Goal: Information Seeking & Learning: Understand process/instructions

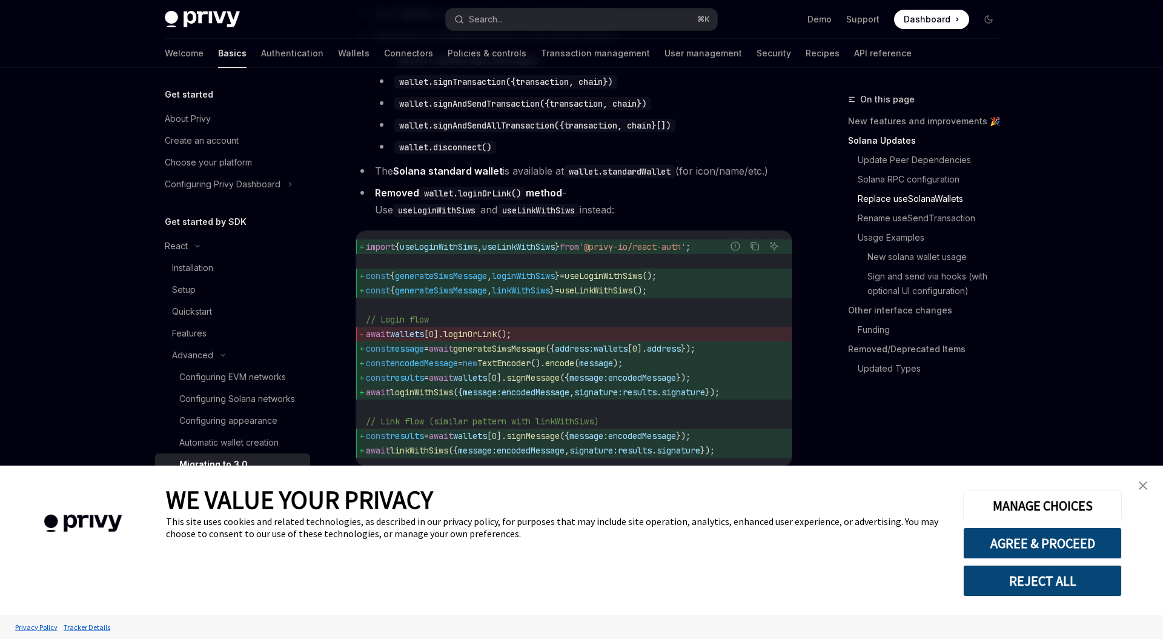
click at [565, 334] on code "import { useLoginWithSiws , useLinkWithSiws } from '@privy-io/react-auth' ; con…" at bounding box center [574, 348] width 416 height 218
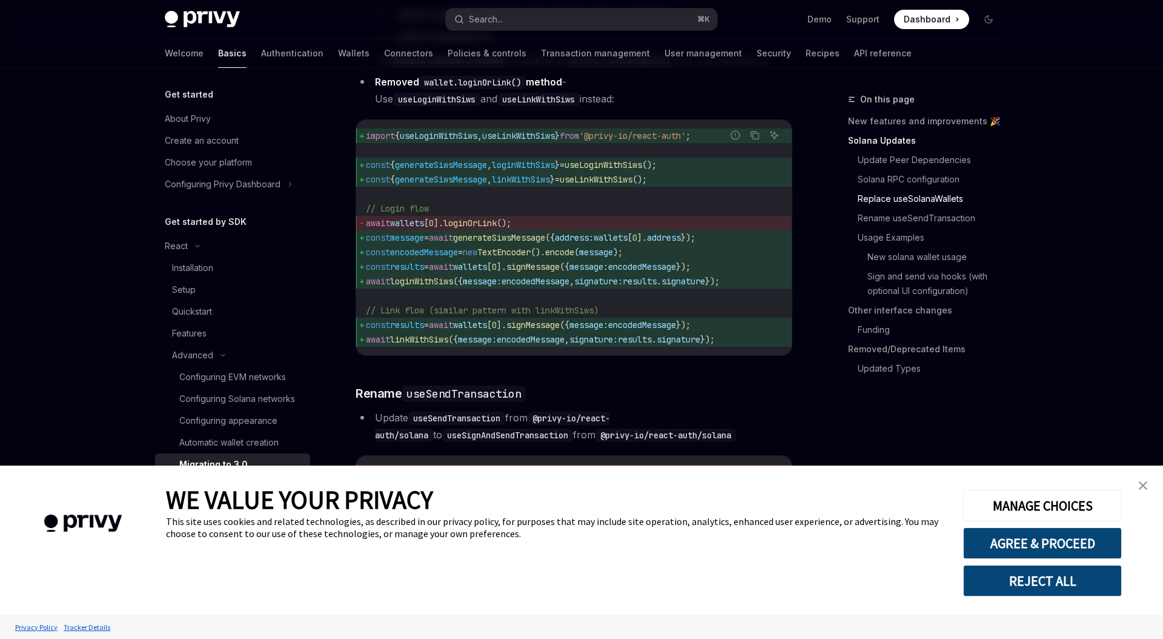
scroll to position [1525, 0]
click at [523, 344] on span "encodedMessage" at bounding box center [531, 338] width 68 height 11
click at [547, 285] on span "encodedMessage" at bounding box center [536, 279] width 68 height 11
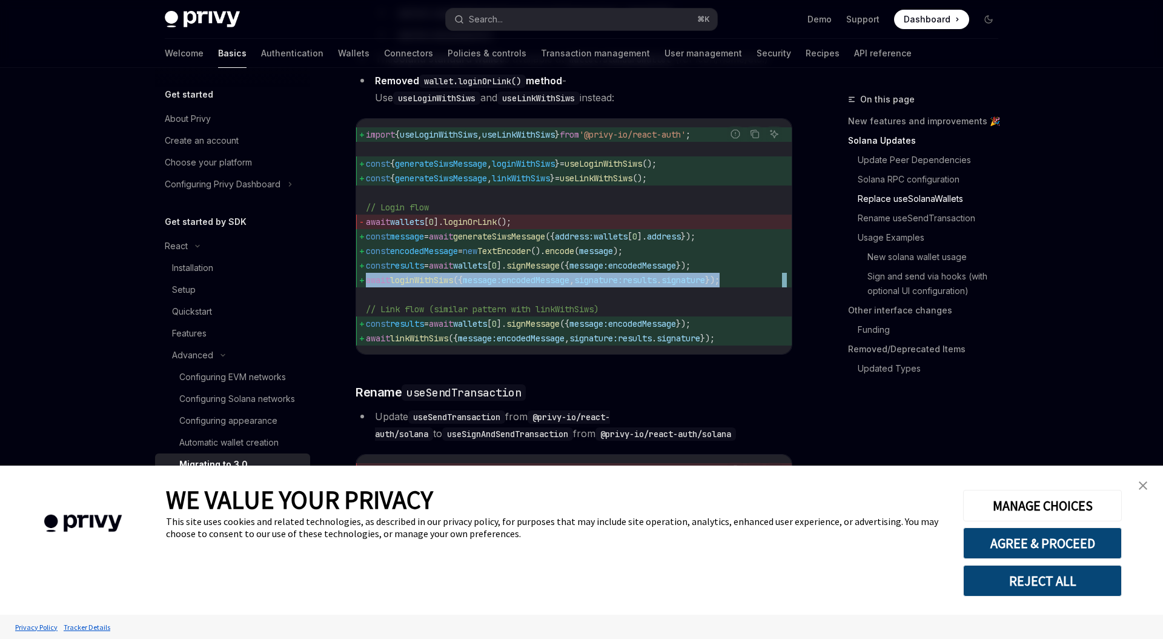
click at [547, 285] on span "encodedMessage" at bounding box center [536, 279] width 68 height 11
copy code "await loginWithSiws ({ message: encodedMessage , signature: results . signature…"
click at [507, 271] on span "]." at bounding box center [502, 265] width 10 height 11
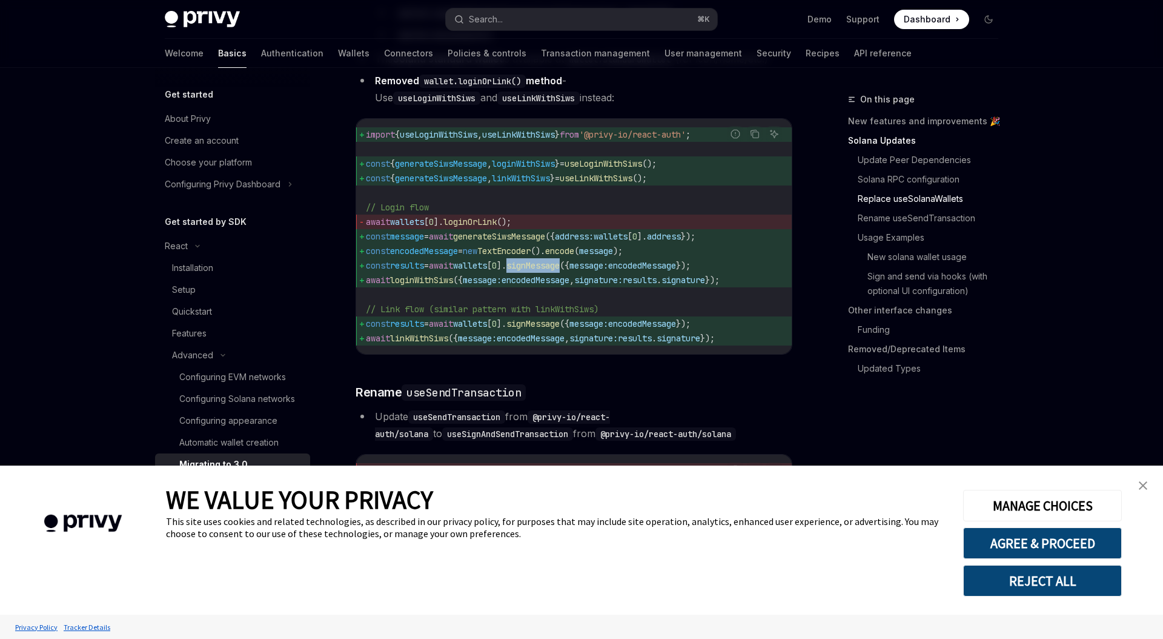
click at [507, 271] on span "]." at bounding box center [502, 265] width 10 height 11
copy code "const results = await wallets [ 0 ]. signMessage ({ message: encodedMessage });"
click at [414, 256] on span "encodedMessage" at bounding box center [424, 250] width 68 height 11
drag, startPoint x: 742, startPoint y: 298, endPoint x: 340, endPoint y: 259, distance: 404.3
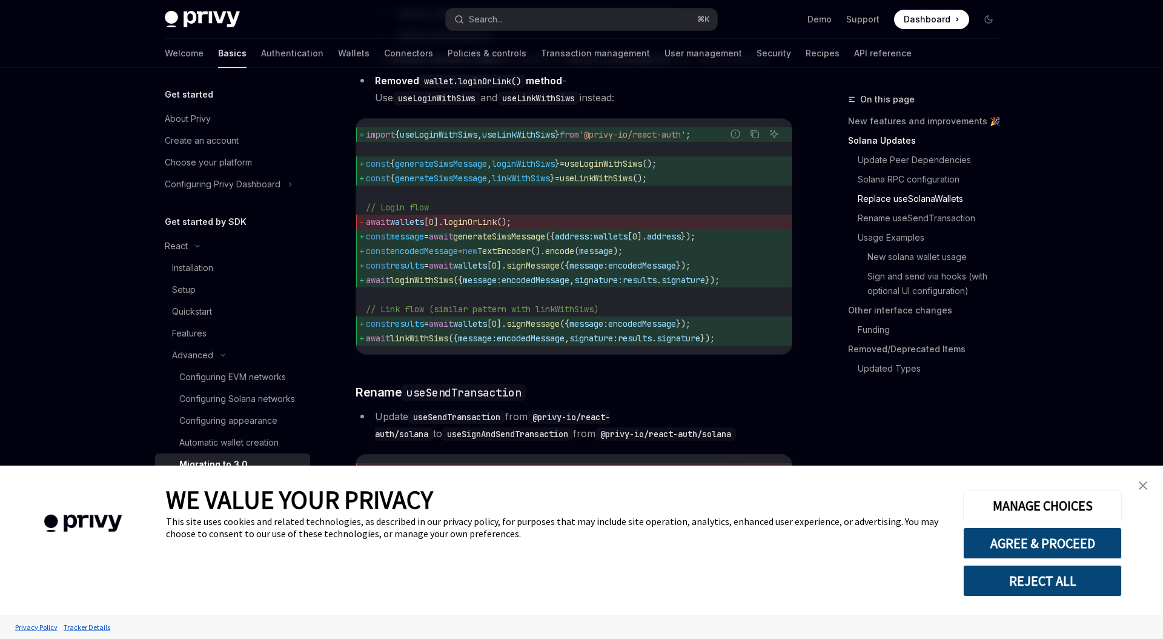
copy code "const message = await generateSiwsMessage ({ address: wallets [ 0 ]. address })…"
click at [622, 30] on div "Privy Docs home page Search... ⌘ K Demo Support Dashboard Dashboard Search..." at bounding box center [582, 19] width 834 height 39
click at [627, 21] on button "Search... ⌘ K" at bounding box center [581, 19] width 271 height 22
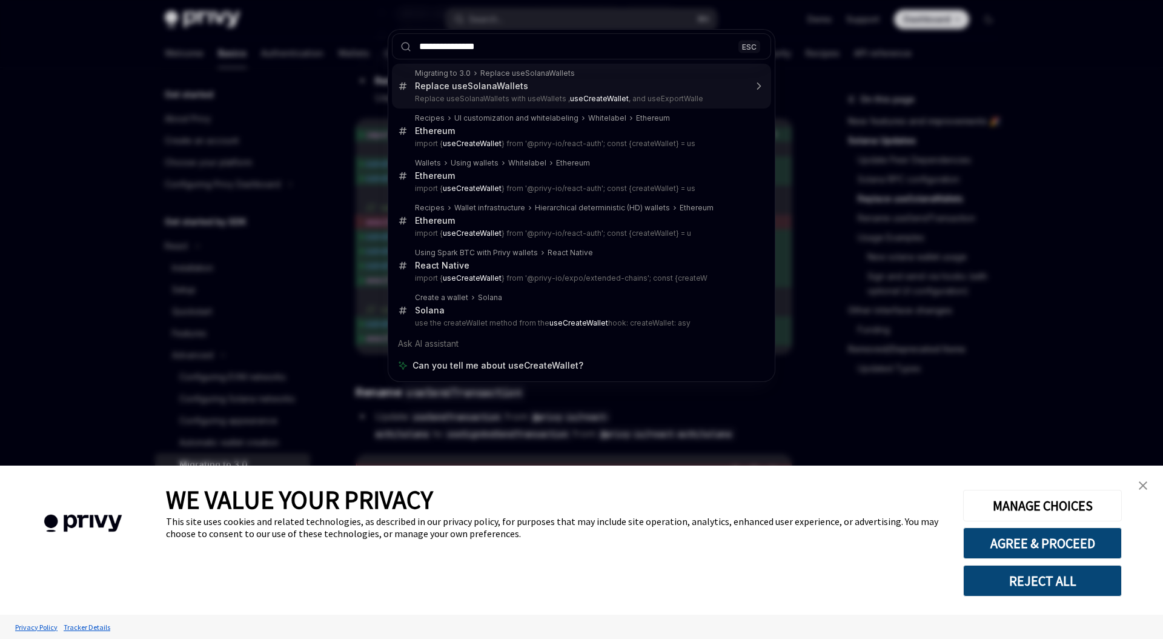
type input "**********"
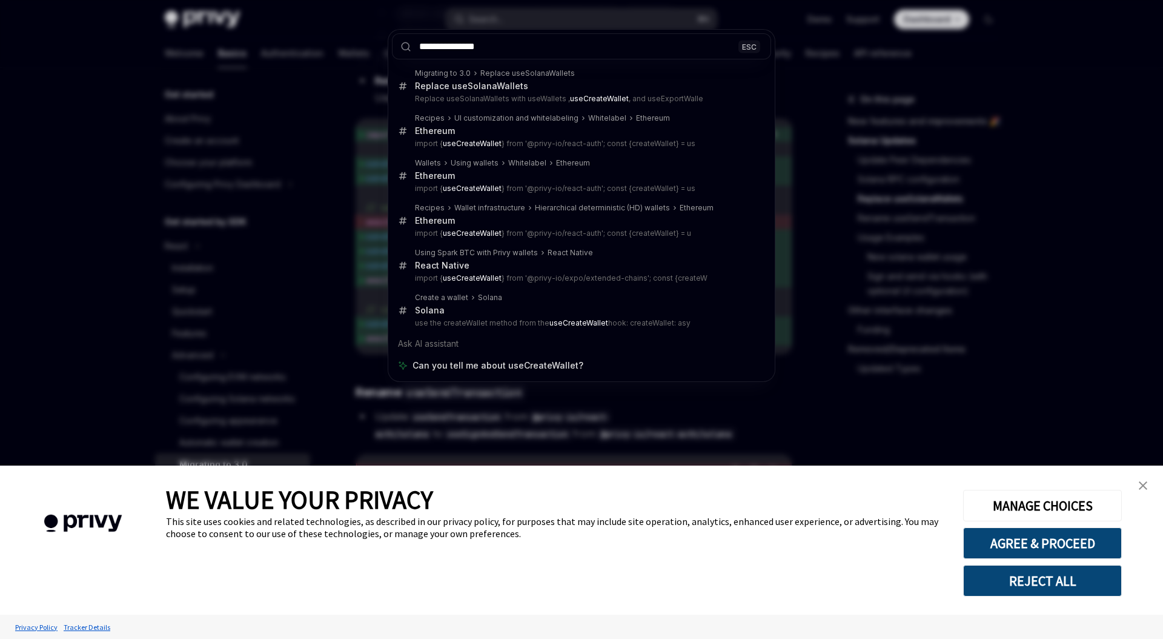
click at [327, 162] on div "**********" at bounding box center [581, 319] width 1163 height 639
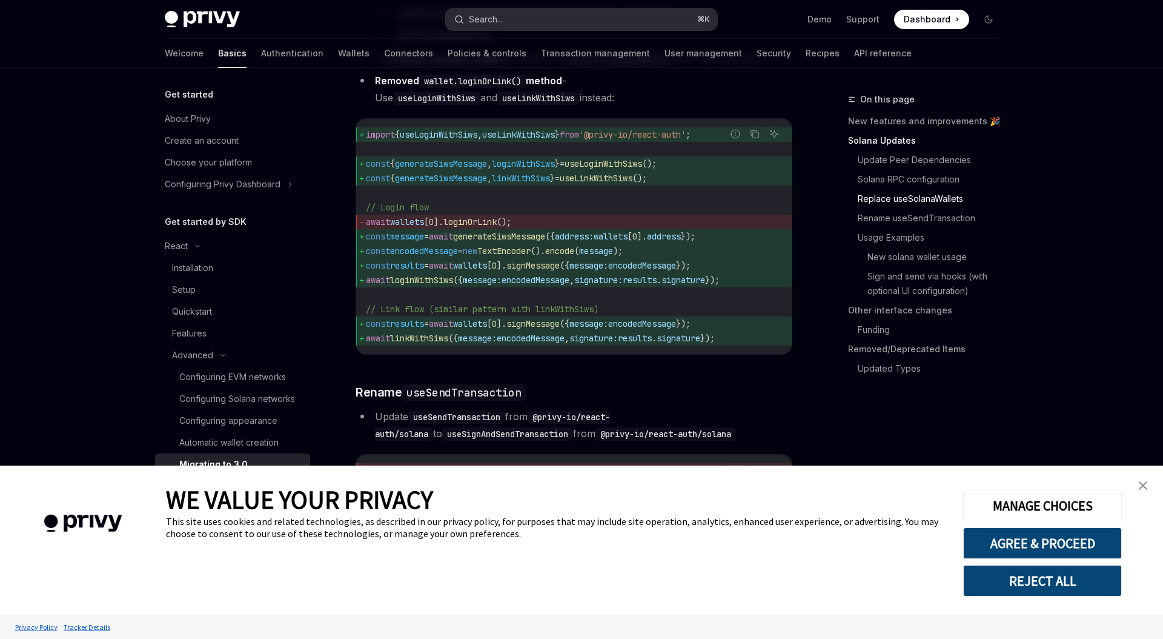
click at [479, 10] on button "Search... ⌘ K" at bounding box center [581, 19] width 271 height 22
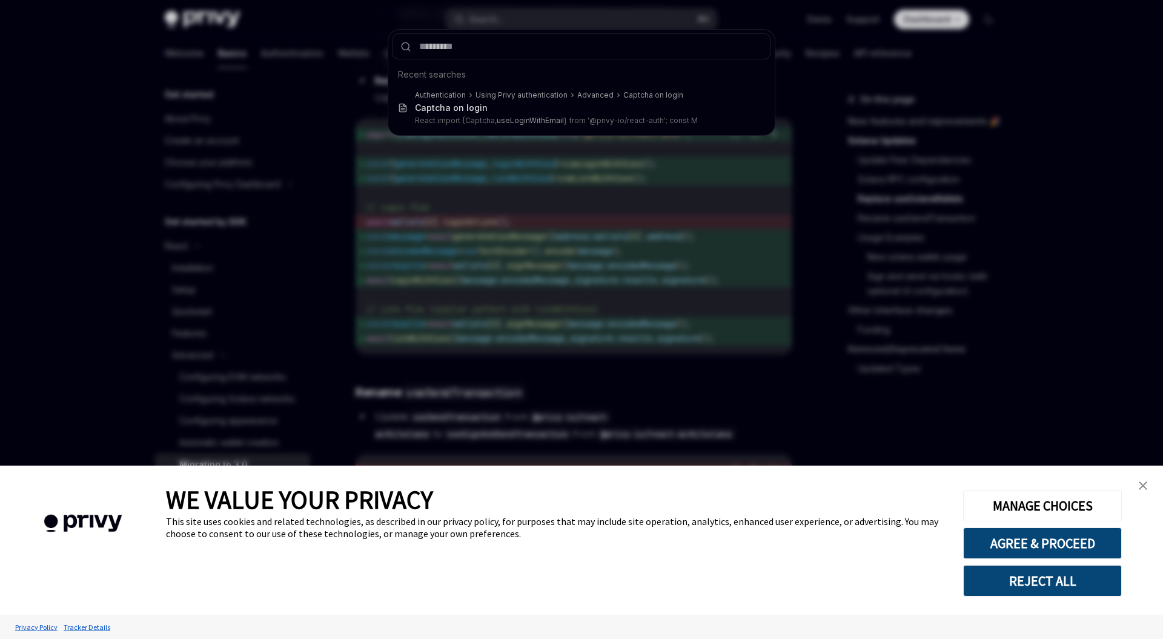
type input "**********"
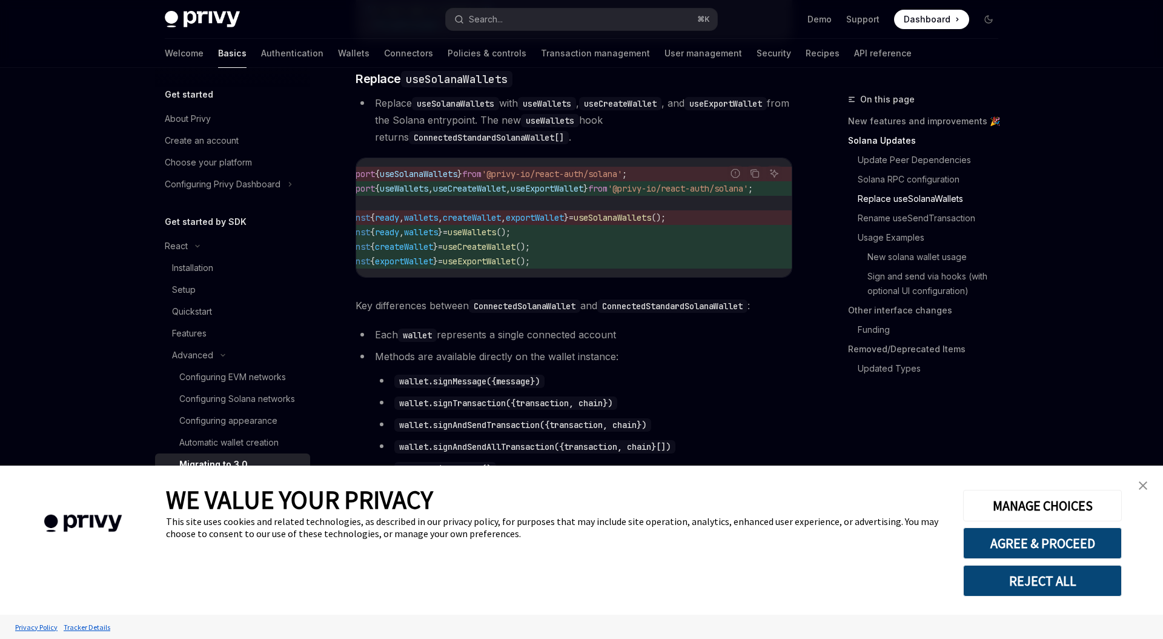
scroll to position [0, 42]
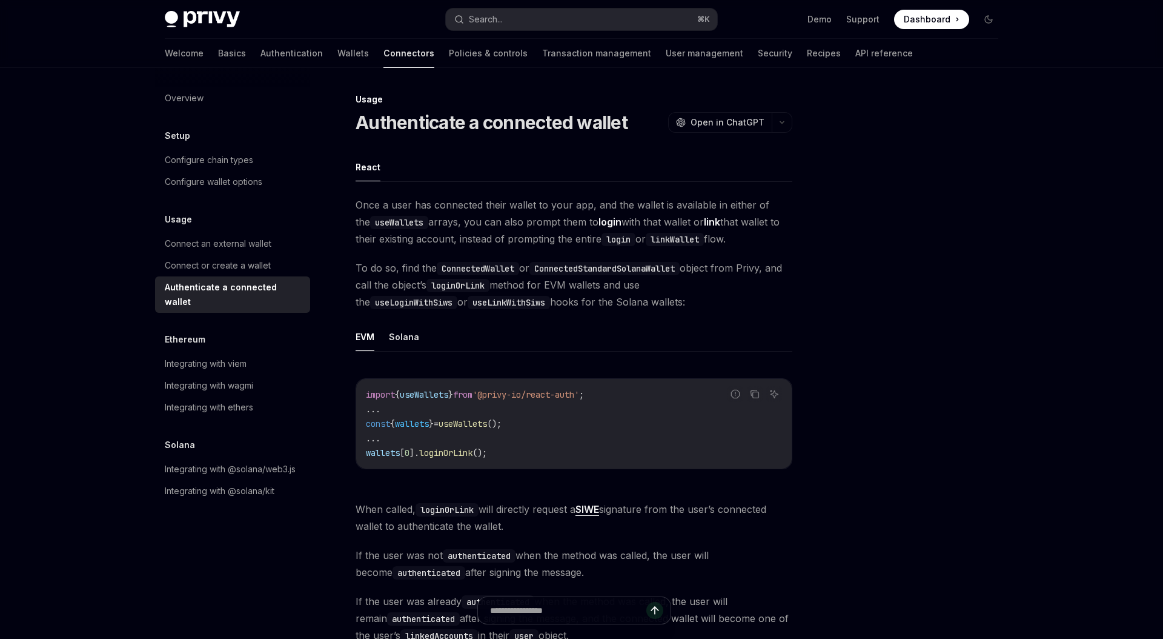
click at [636, 371] on div "Report incorrect code Copy Ask AI import { useWallets } from '@privy-io/react-a…" at bounding box center [574, 427] width 437 height 122
type textarea "*"
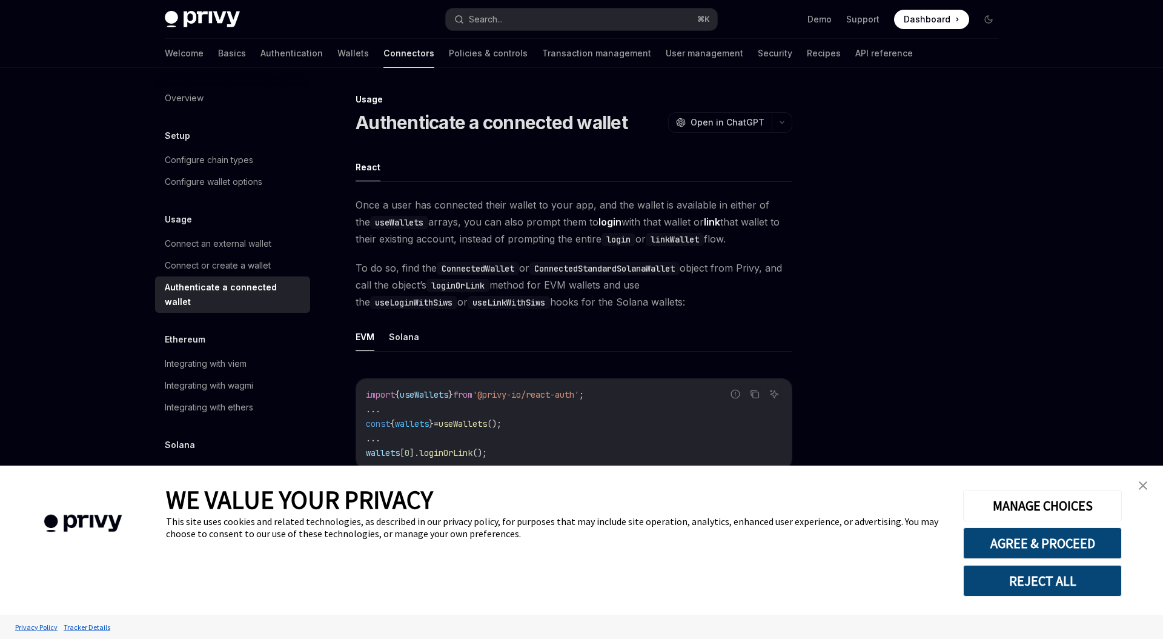
click at [1145, 490] on link "close banner" at bounding box center [1143, 485] width 24 height 24
click at [509, 20] on button "Search... ⌘ K" at bounding box center [581, 19] width 271 height 22
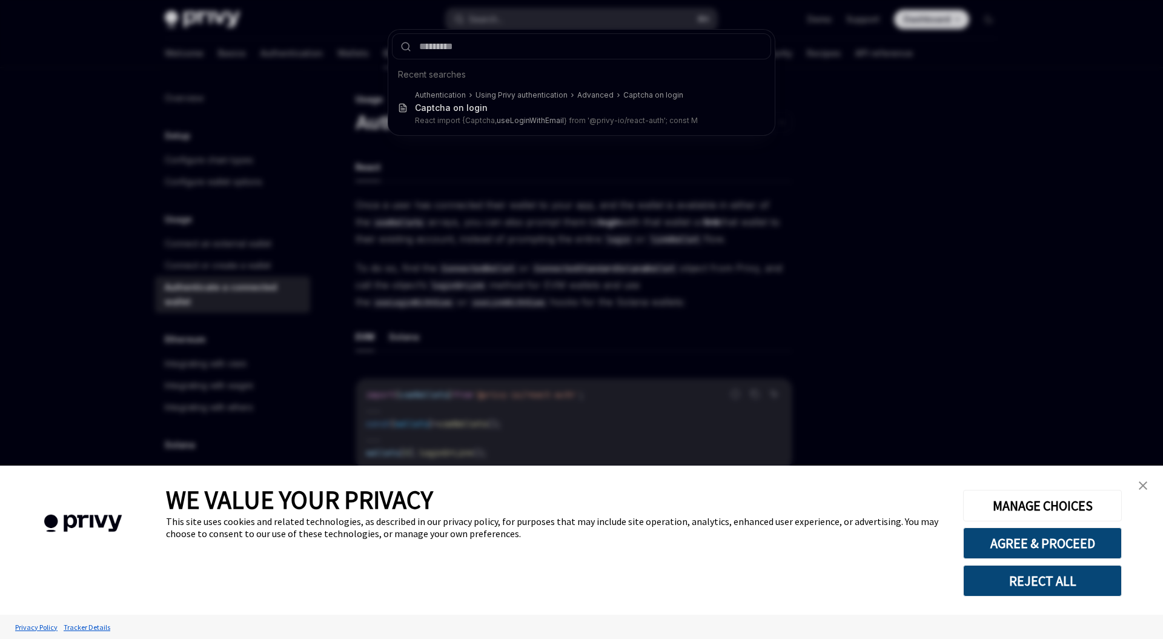
type input "*"
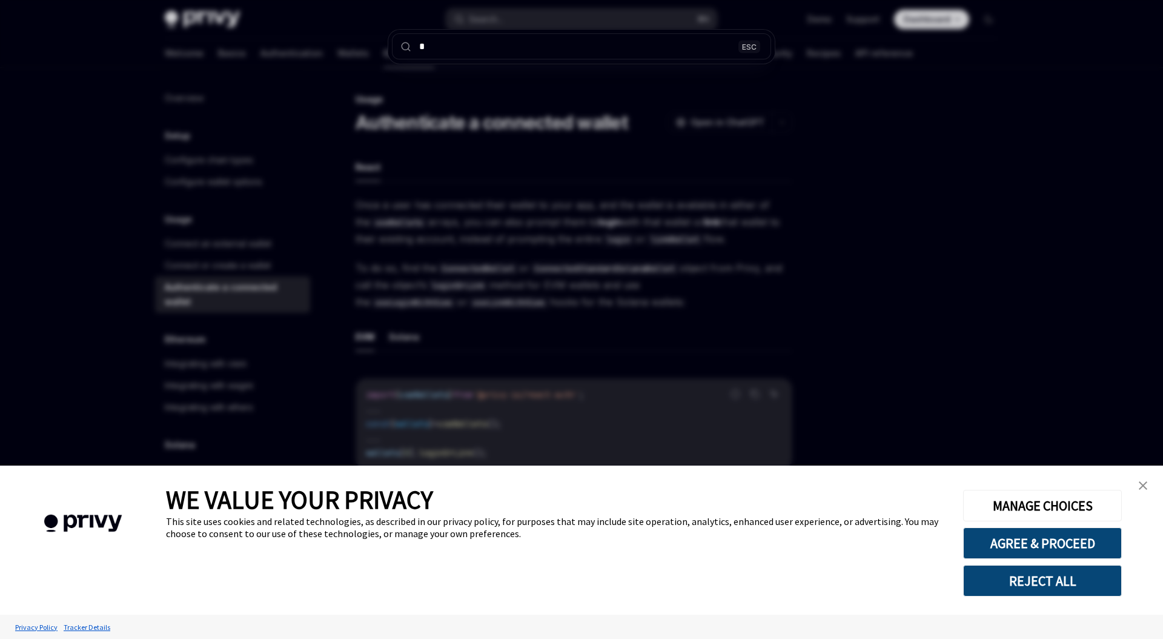
type textarea "*"
type input "**"
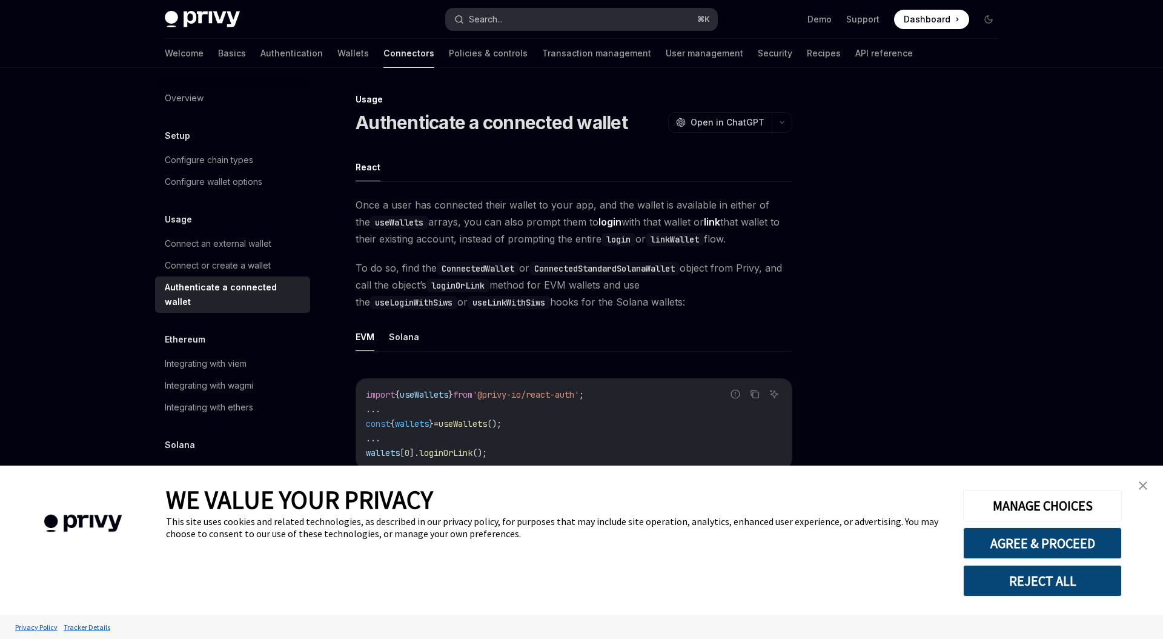
click at [505, 29] on button "Search... ⌘ K" at bounding box center [581, 19] width 271 height 22
click at [513, 22] on button "Search... ⌘ K" at bounding box center [581, 19] width 271 height 22
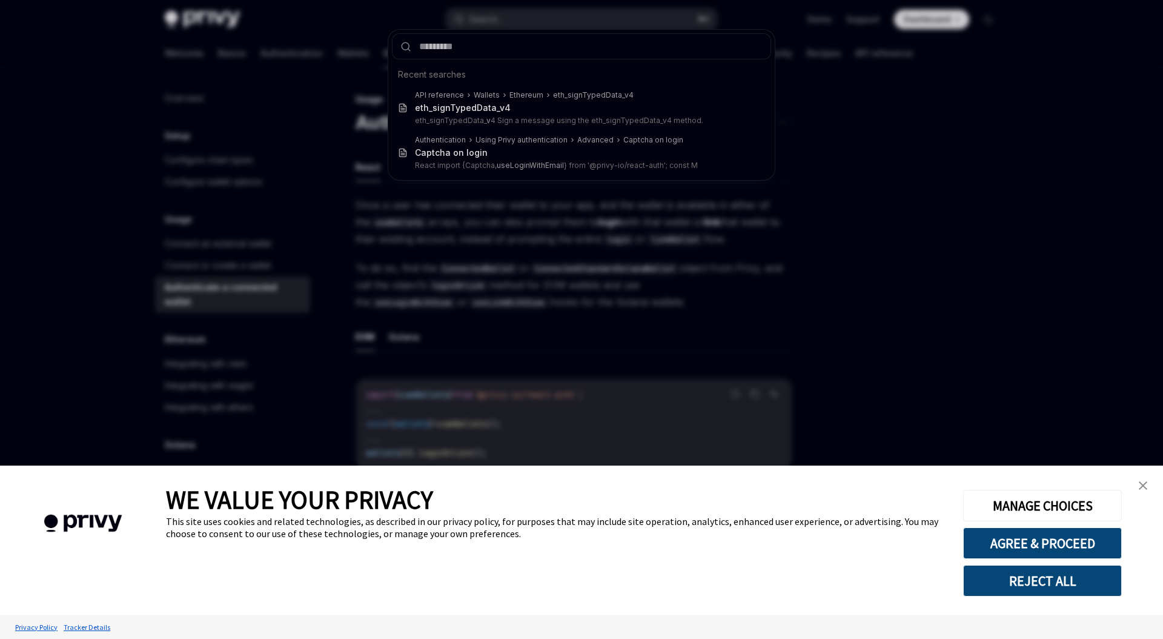
type input "**********"
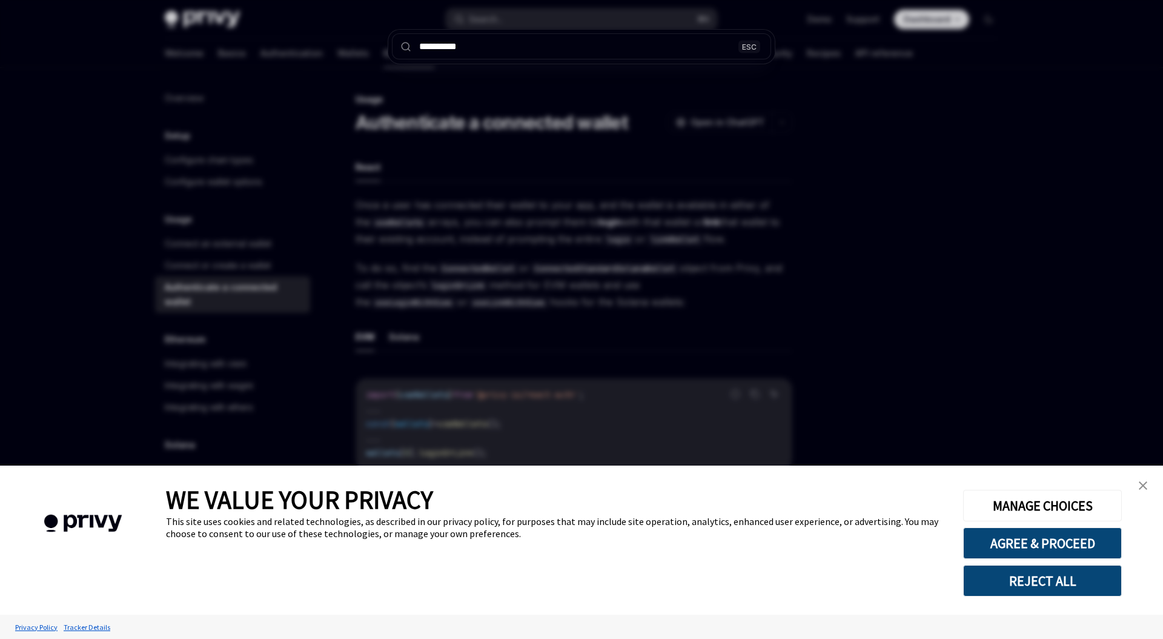
type textarea "*"
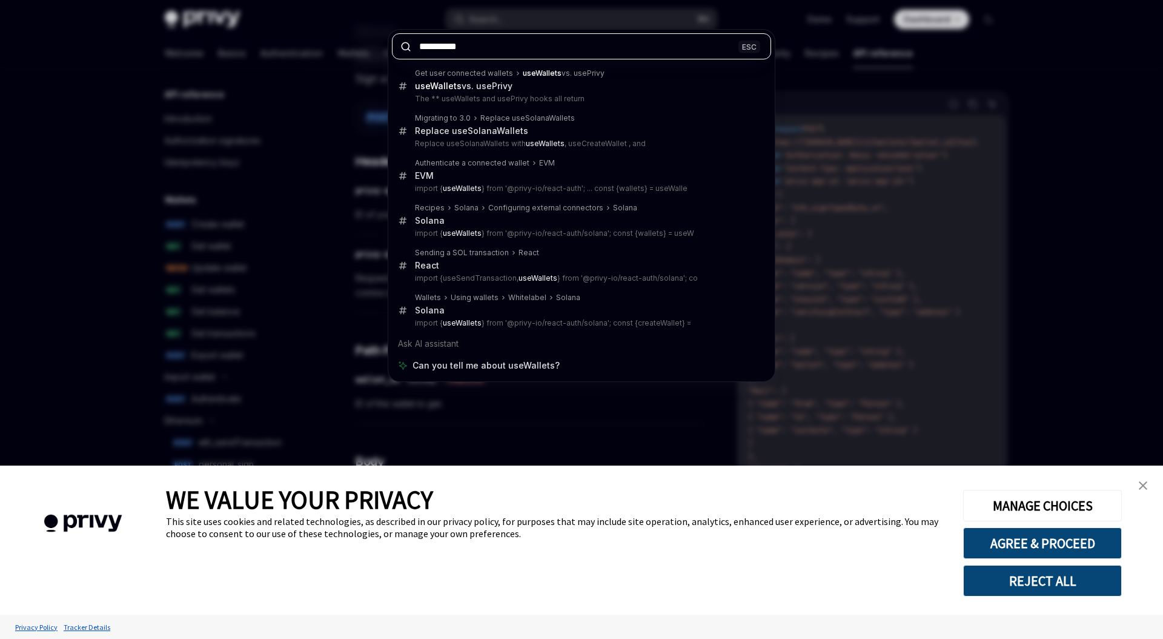
click at [525, 44] on input "**********" at bounding box center [581, 46] width 379 height 26
paste input "******"
type input "**********"
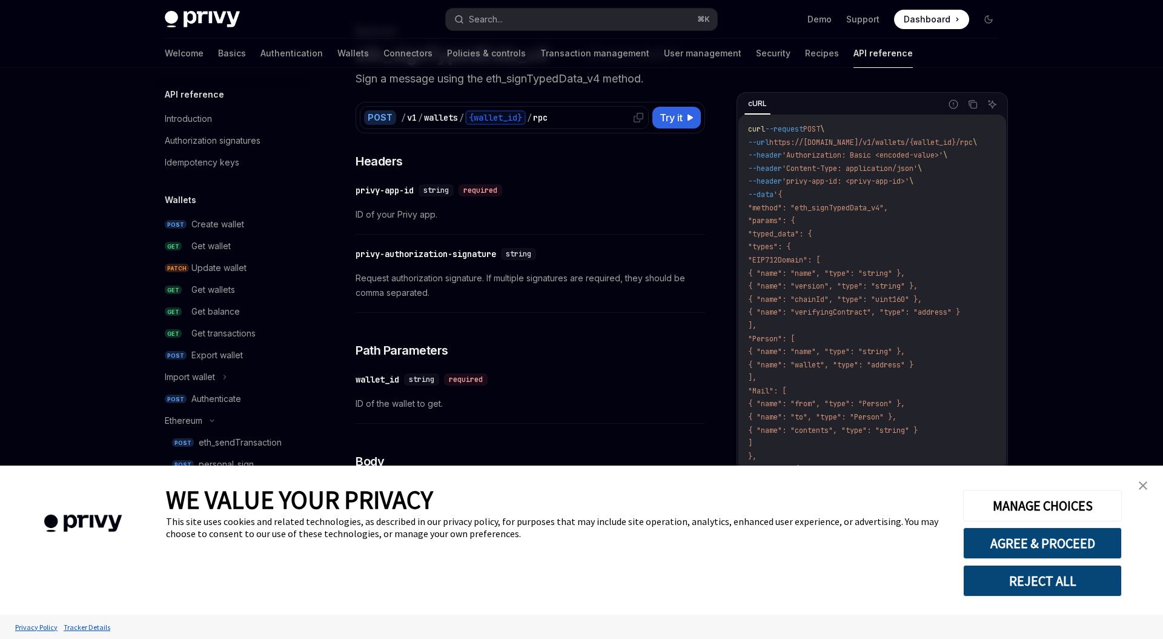
type textarea "*"
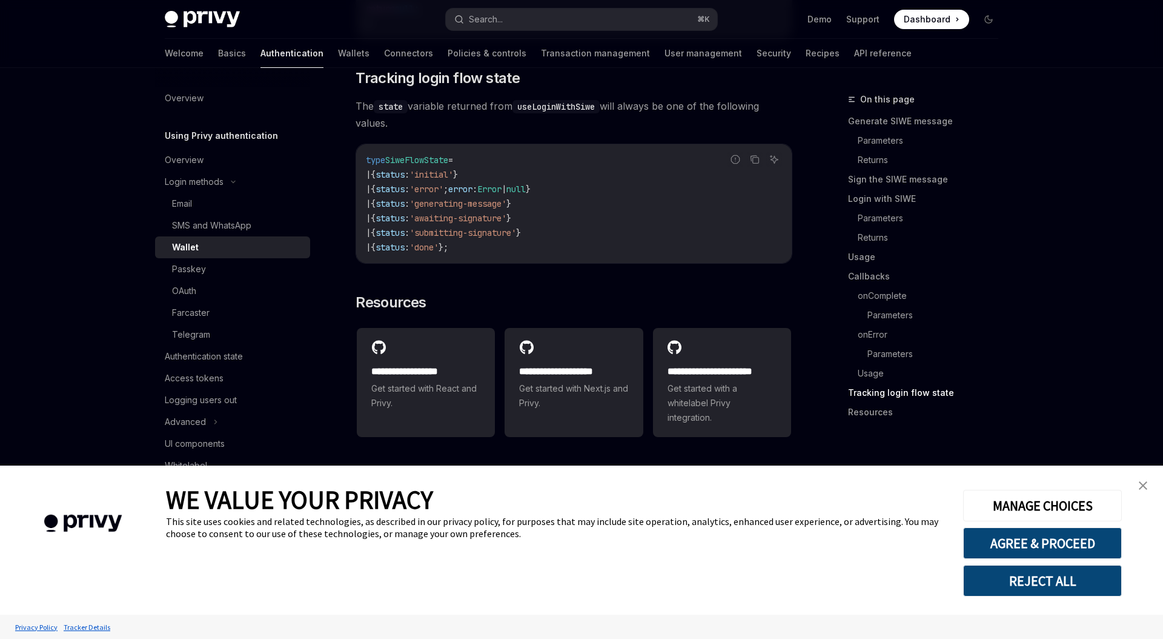
scroll to position [3055, 0]
click at [536, 15] on button "Search... ⌘ K" at bounding box center [581, 19] width 271 height 22
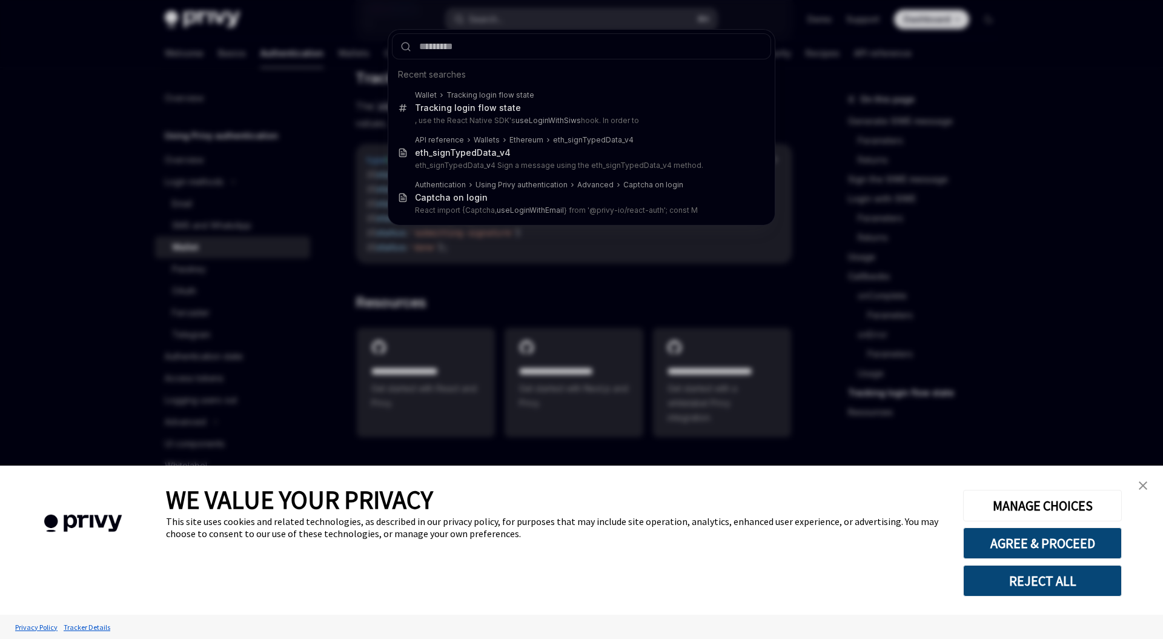
type input "**********"
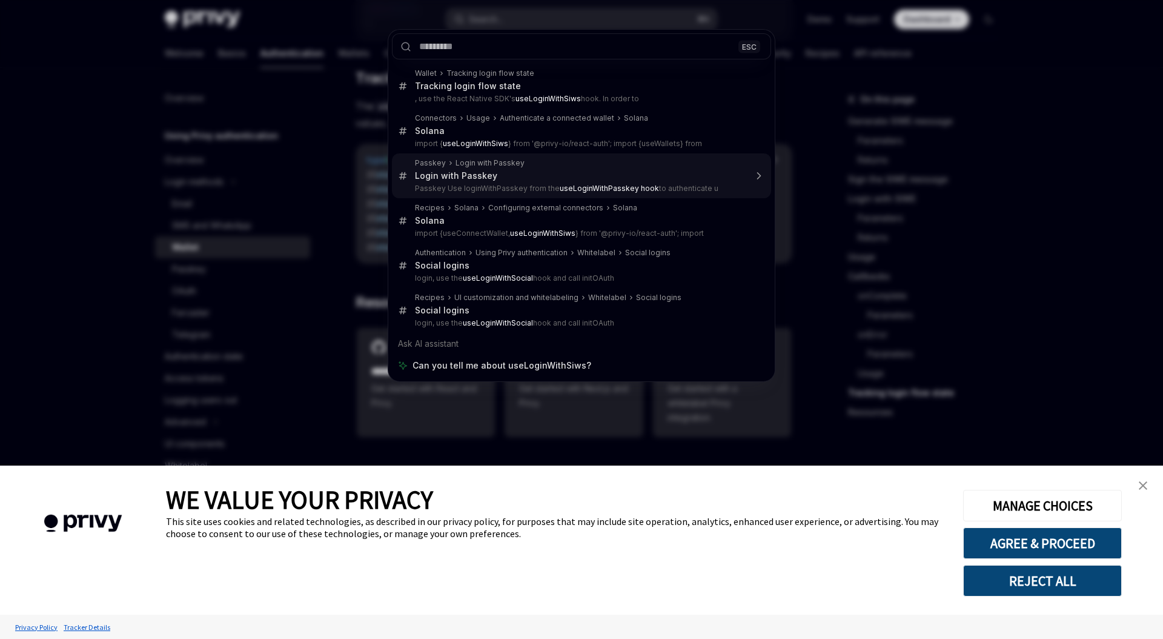
type textarea "*"
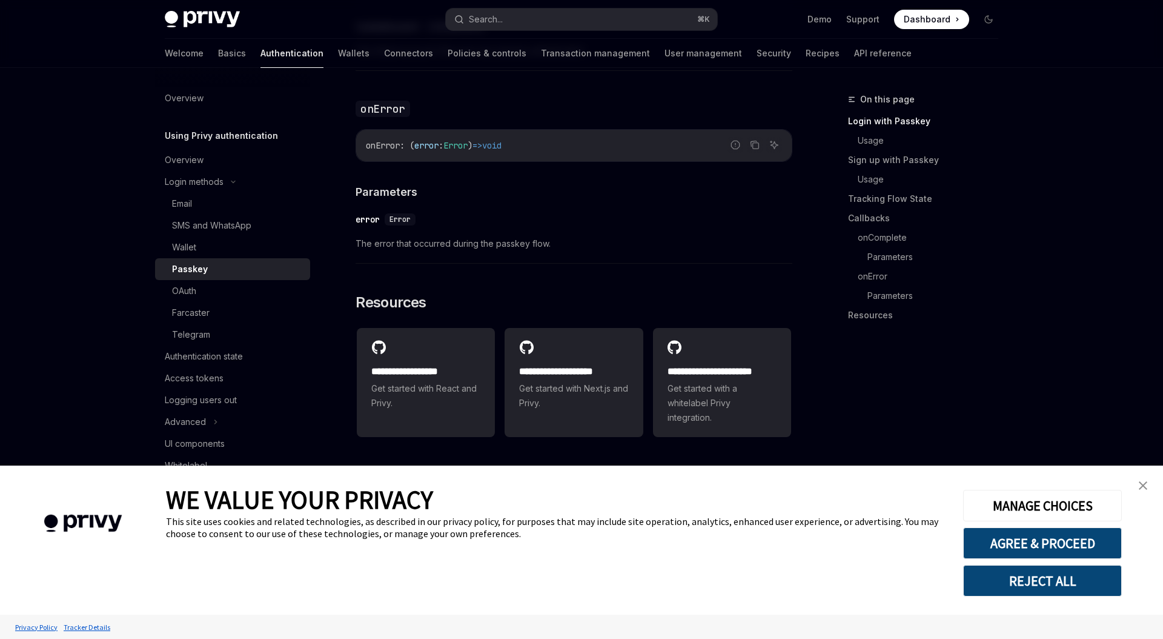
scroll to position [284, 0]
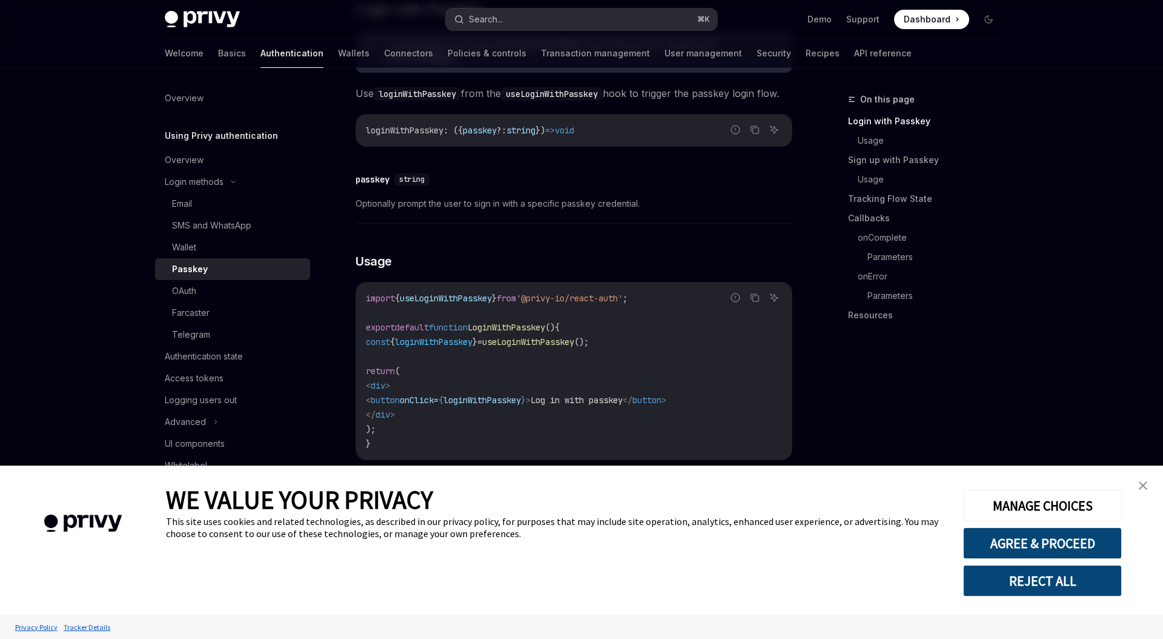
click at [555, 11] on button "Search... ⌘ K" at bounding box center [581, 19] width 271 height 22
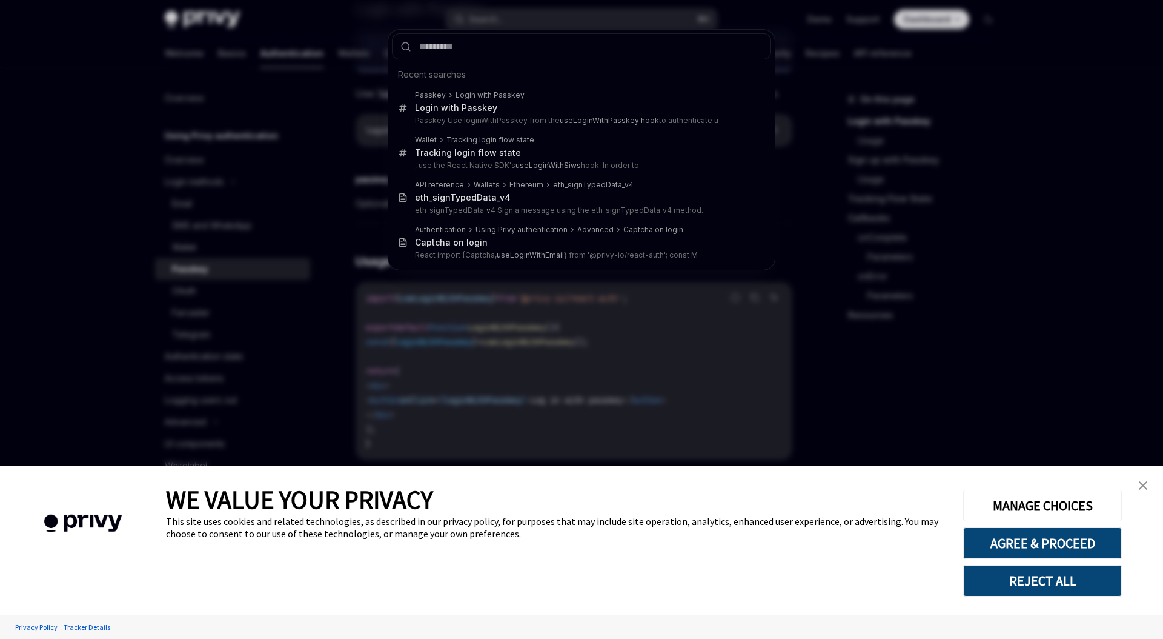
type input "**********"
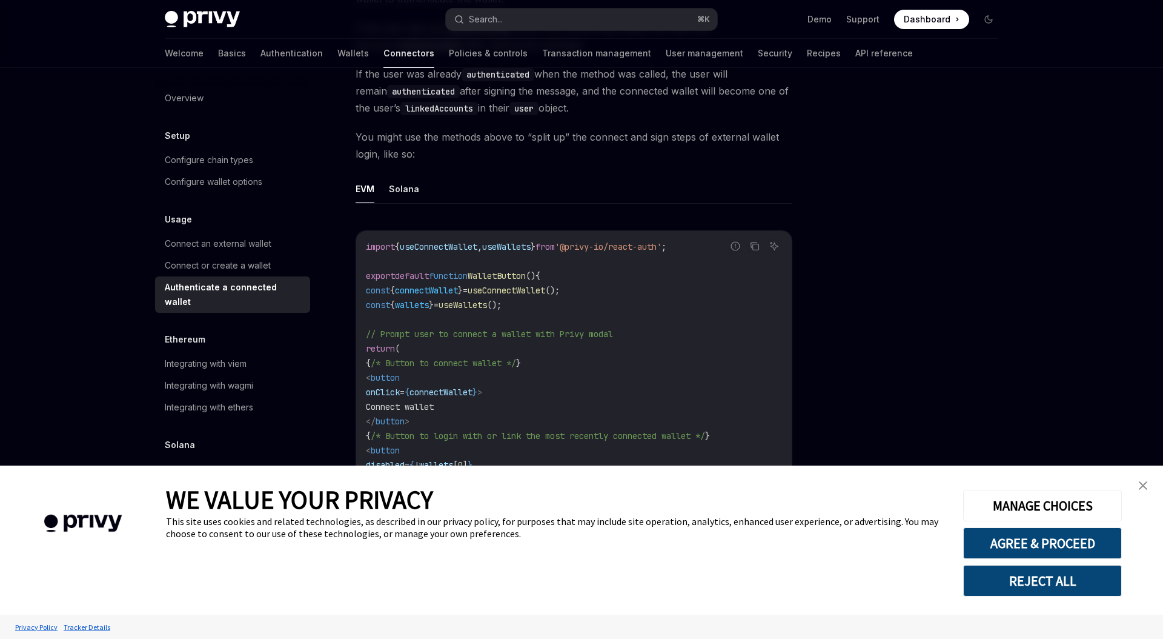
scroll to position [523, 0]
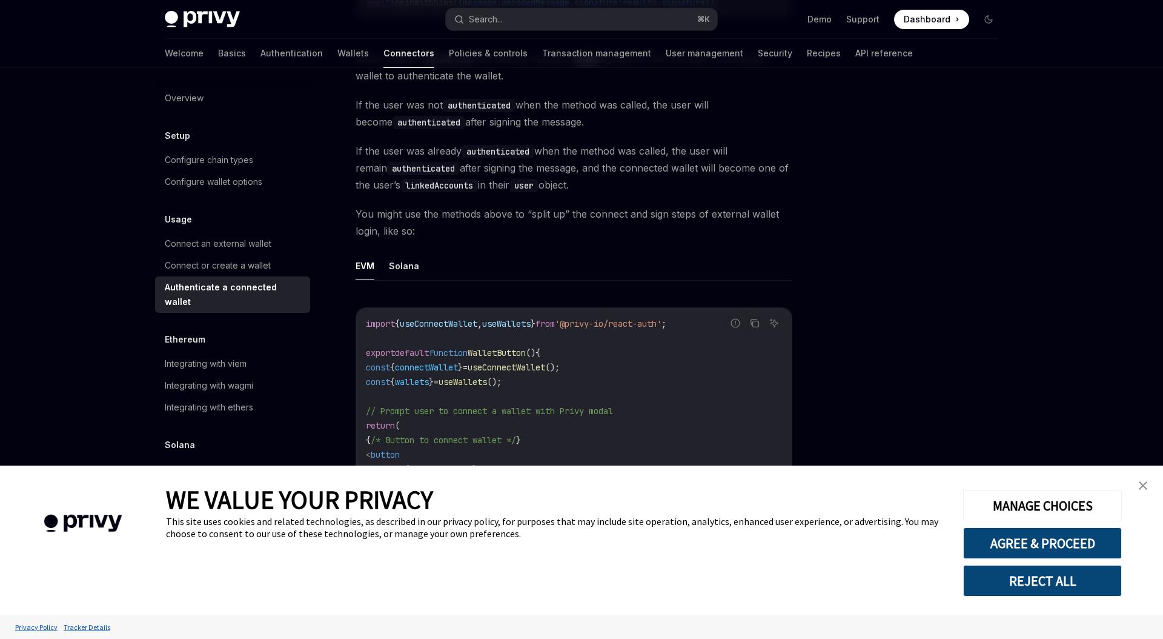
click at [436, 286] on div "EVM Solana Report incorrect code Copy Ask AI import { useConnectWallet , useWal…" at bounding box center [574, 450] width 437 height 399
click at [418, 273] on ul "EVM Solana" at bounding box center [574, 265] width 437 height 29
click at [414, 267] on button "Solana" at bounding box center [404, 265] width 30 height 28
type textarea "*"
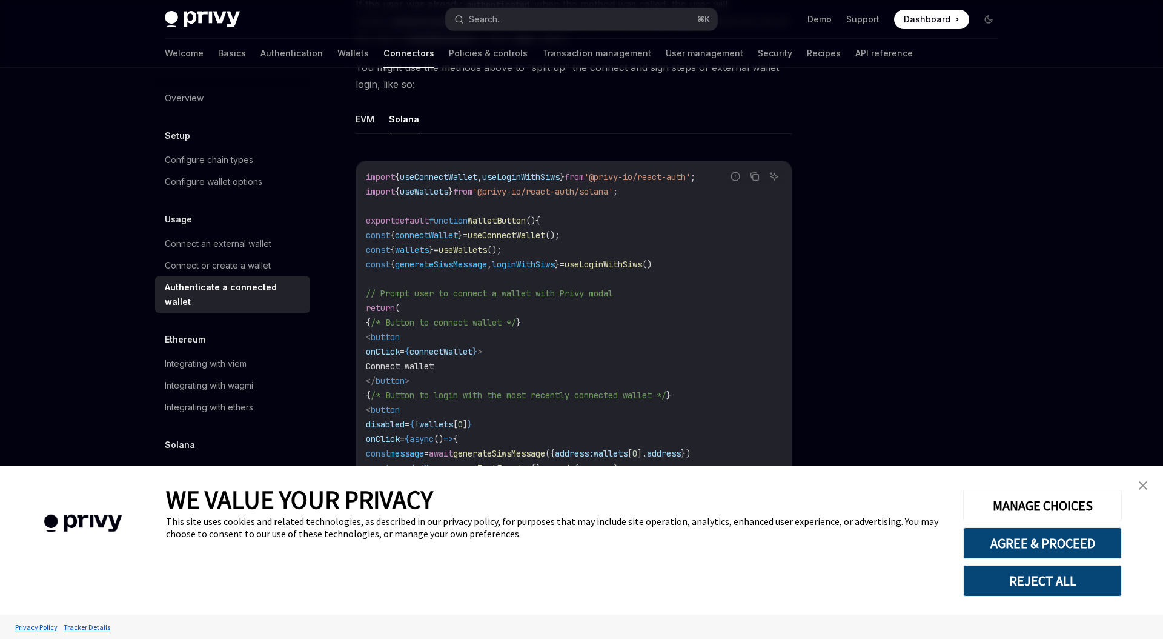
scroll to position [764, 0]
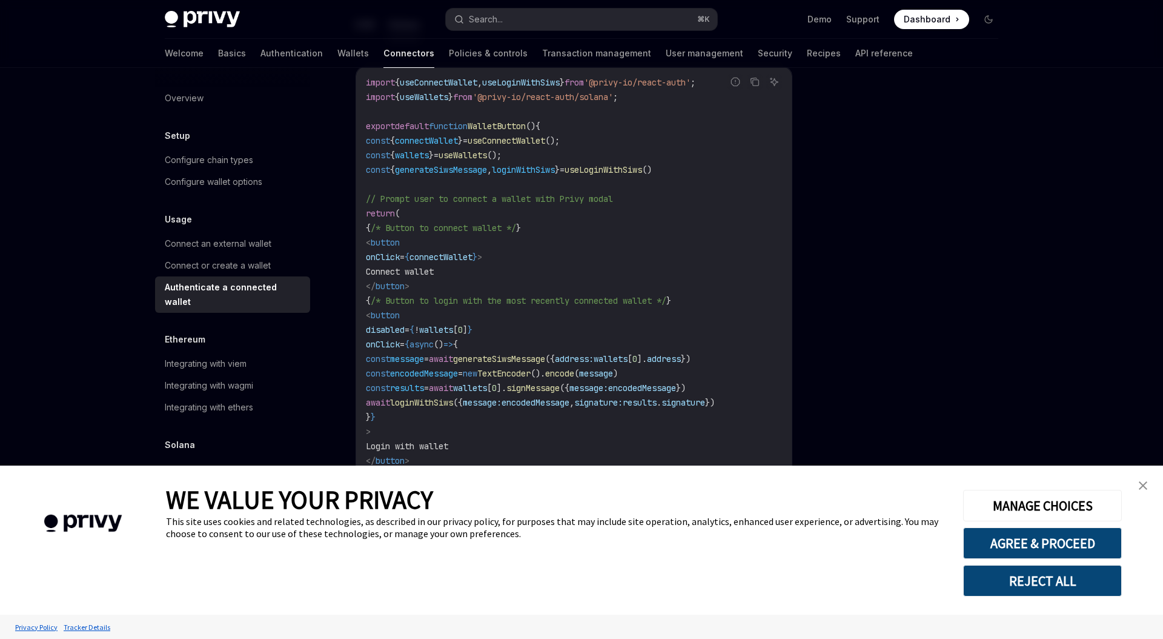
click at [462, 164] on span "generateSiwsMessage" at bounding box center [441, 169] width 92 height 11
click at [561, 162] on code "import { useConnectWallet , useLoginWithSiws } from '@privy-io/react-auth' ; im…" at bounding box center [574, 286] width 416 height 422
click at [1100, 552] on button "AGREE & PROCEED" at bounding box center [1042, 543] width 159 height 32
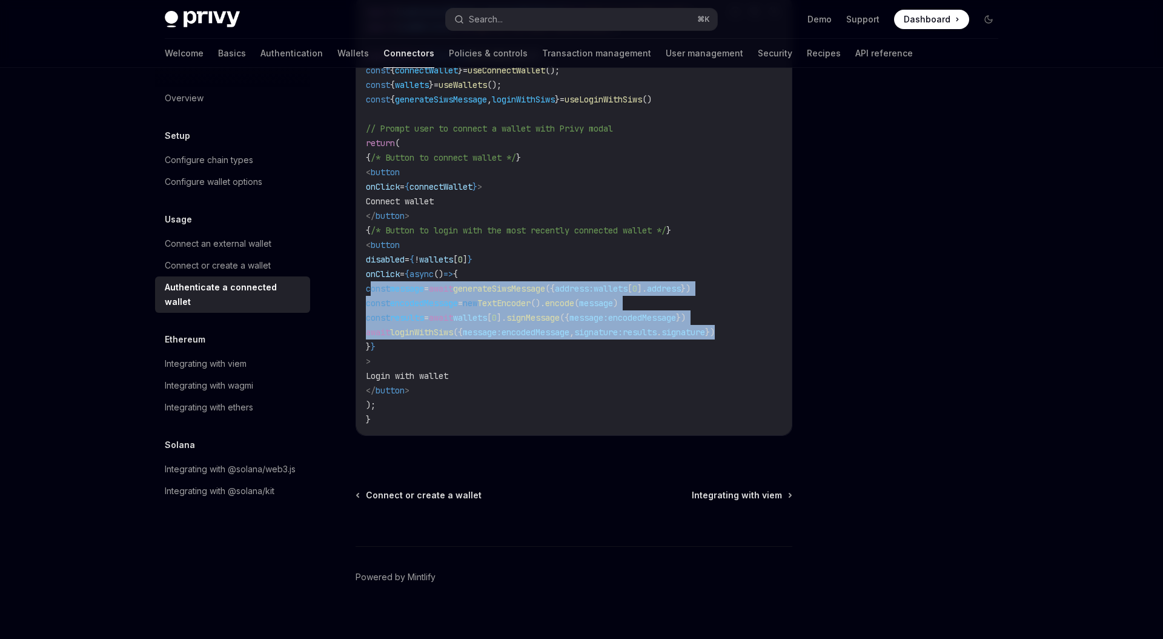
drag, startPoint x: 771, startPoint y: 335, endPoint x: 371, endPoint y: 290, distance: 401.8
click at [371, 290] on code "import { useConnectWallet , useLoginWithSiws } from '@privy-io/react-auth' ; im…" at bounding box center [574, 216] width 416 height 422
copy code "const message = await generateSiwsMessage ({ address: wallets [ 0 ]. address })…"
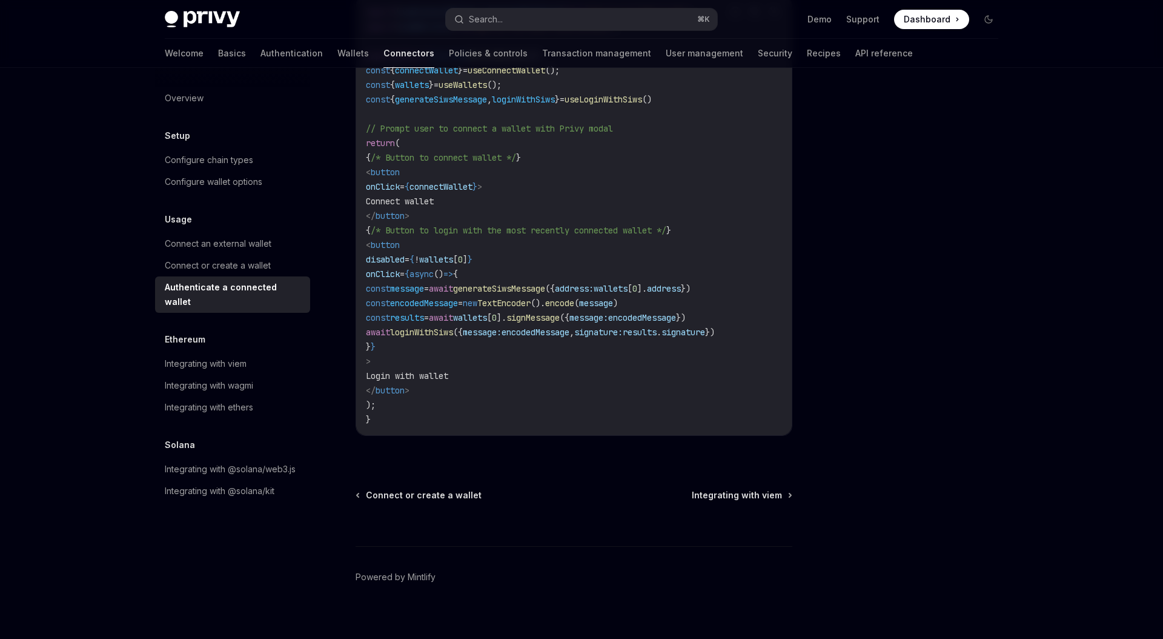
drag, startPoint x: 589, startPoint y: 341, endPoint x: 614, endPoint y: 326, distance: 29.1
click at [588, 342] on code "import { useConnectWallet , useLoginWithSiws } from '@privy-io/react-auth' ; im…" at bounding box center [574, 216] width 416 height 422
click at [486, 18] on div "Search..." at bounding box center [486, 19] width 34 height 15
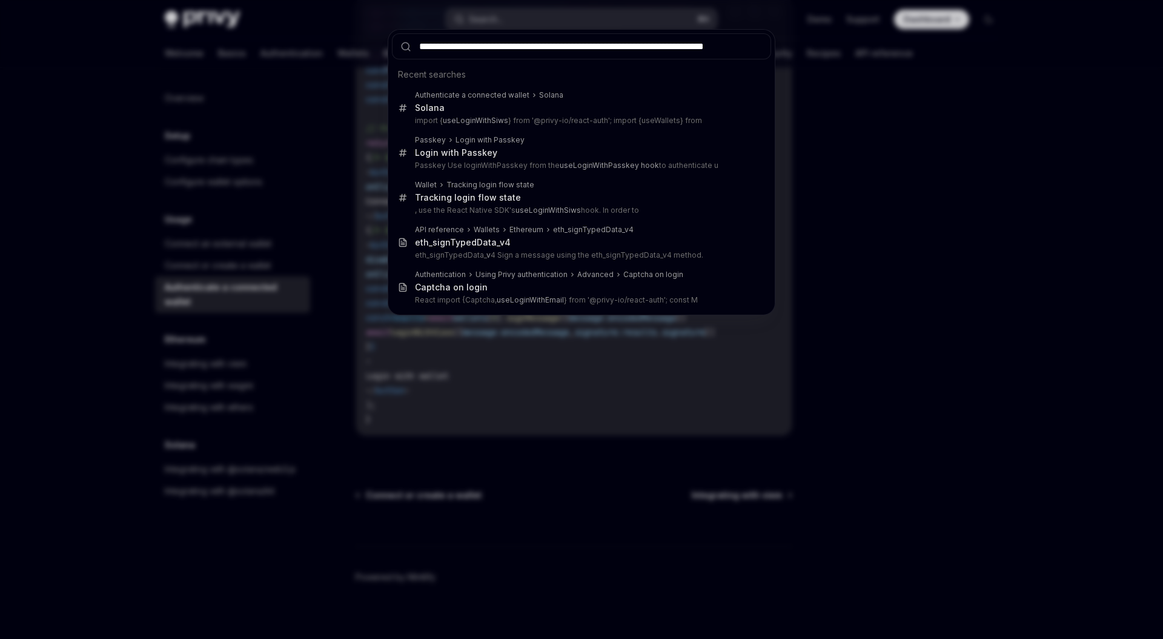
scroll to position [0, 18]
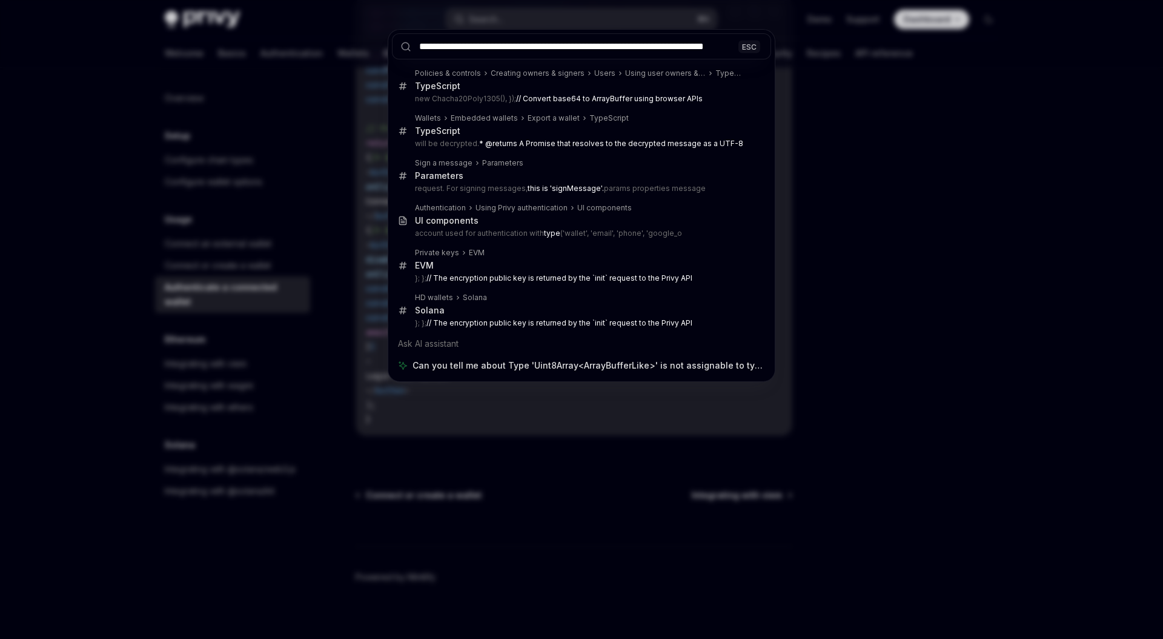
type input "**********"
click at [830, 198] on div "**********" at bounding box center [581, 319] width 1163 height 639
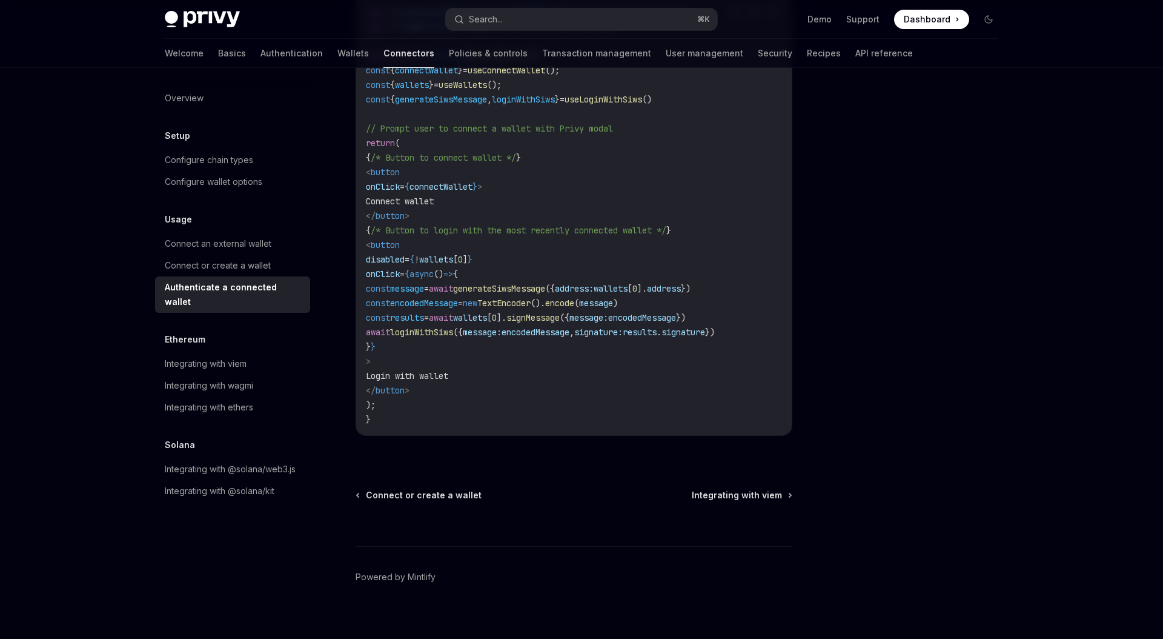
click at [554, 338] on code "import { useConnectWallet , useLoginWithSiws } from '@privy-io/react-auth' ; im…" at bounding box center [574, 216] width 416 height 422
drag, startPoint x: 554, startPoint y: 338, endPoint x: 510, endPoint y: 331, distance: 45.3
click at [554, 338] on code "import { useConnectWallet , useLoginWithSiws } from '@privy-io/react-auth' ; im…" at bounding box center [574, 216] width 416 height 422
click at [453, 330] on span "loginWithSiws" at bounding box center [421, 332] width 63 height 11
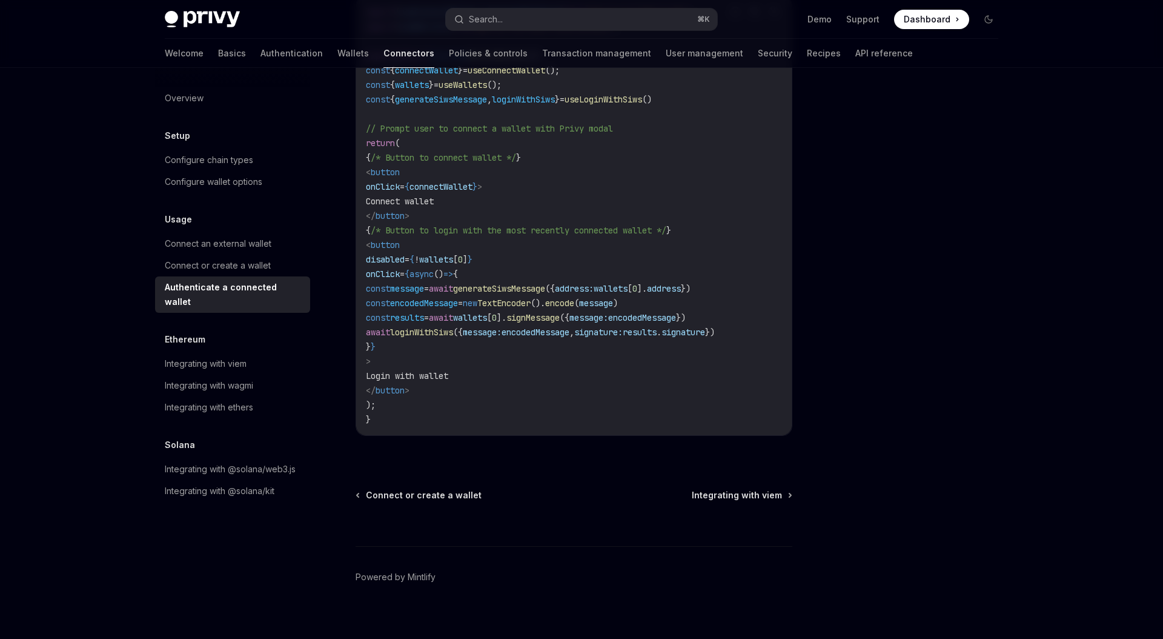
copy span "loginWithSiws"
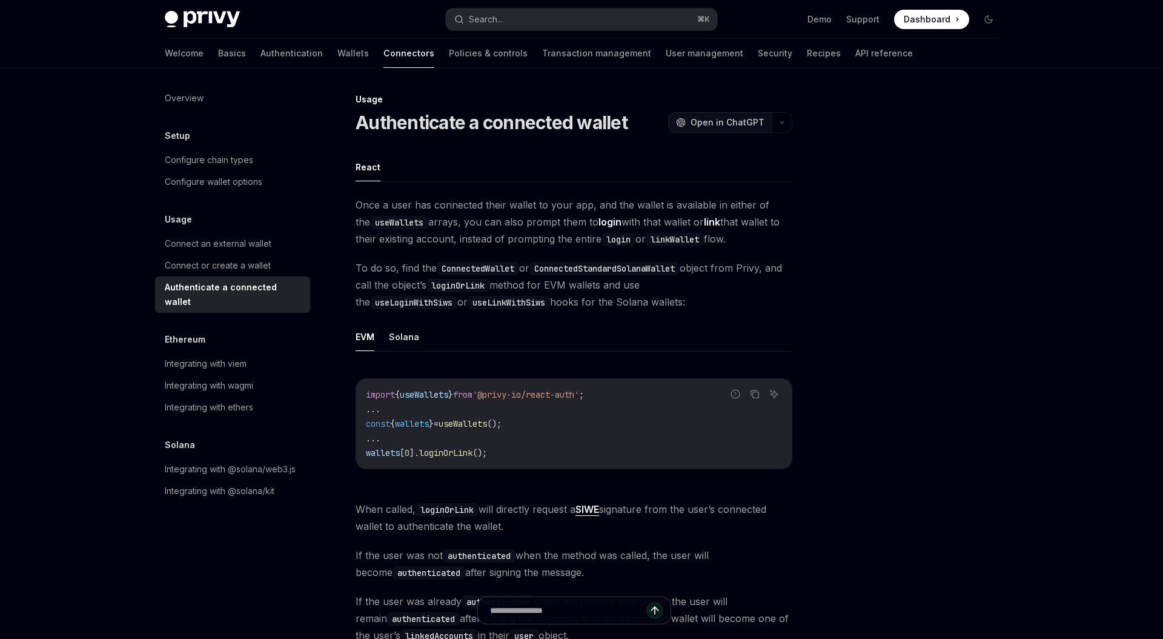
click at [755, 131] on button "OpenAI Open in ChatGPT" at bounding box center [720, 122] width 104 height 21
